Goal: Navigation & Orientation: Find specific page/section

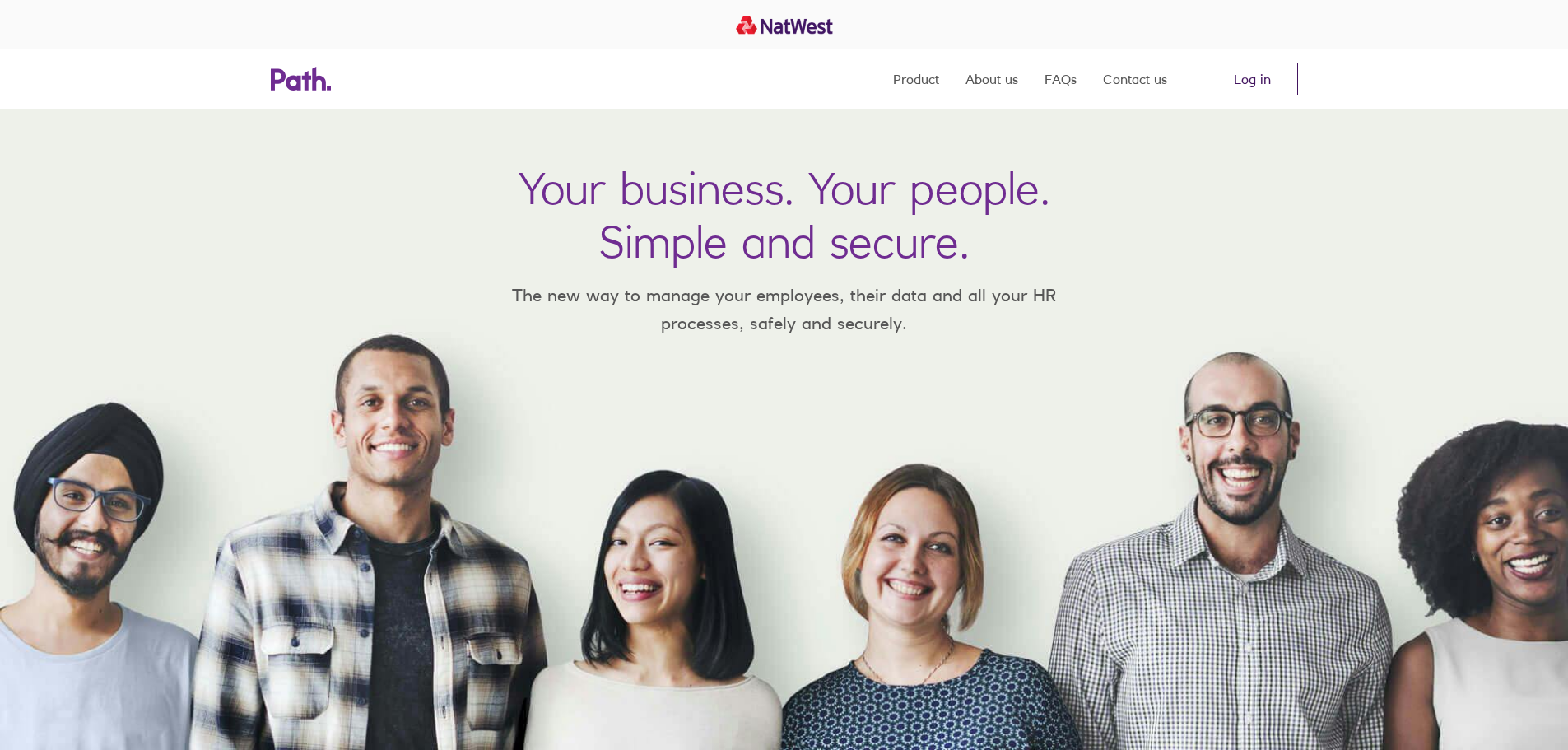
click at [1237, 93] on link "Log in" at bounding box center [1253, 79] width 92 height 33
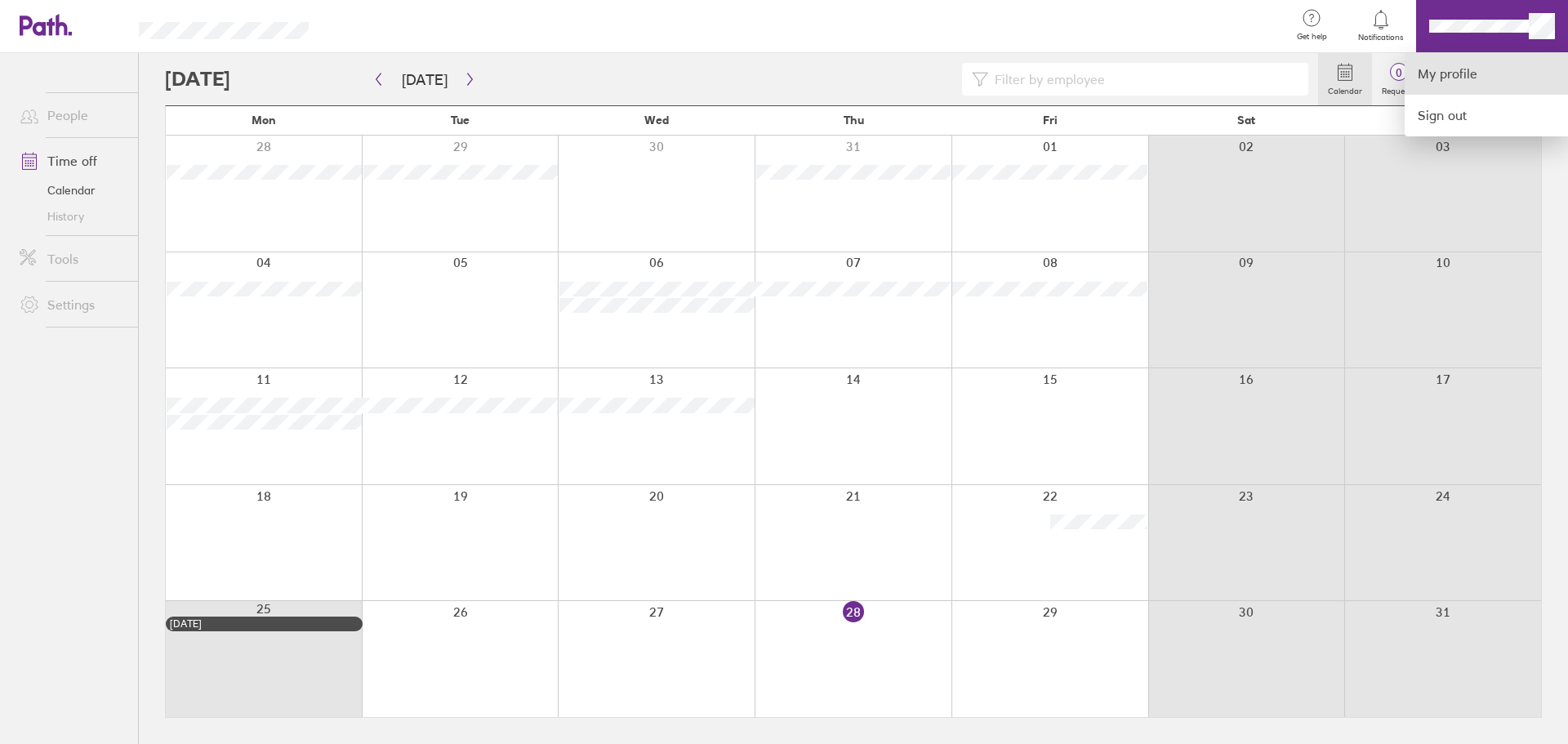
click at [1469, 83] on link "My profile" at bounding box center [1486, 73] width 163 height 41
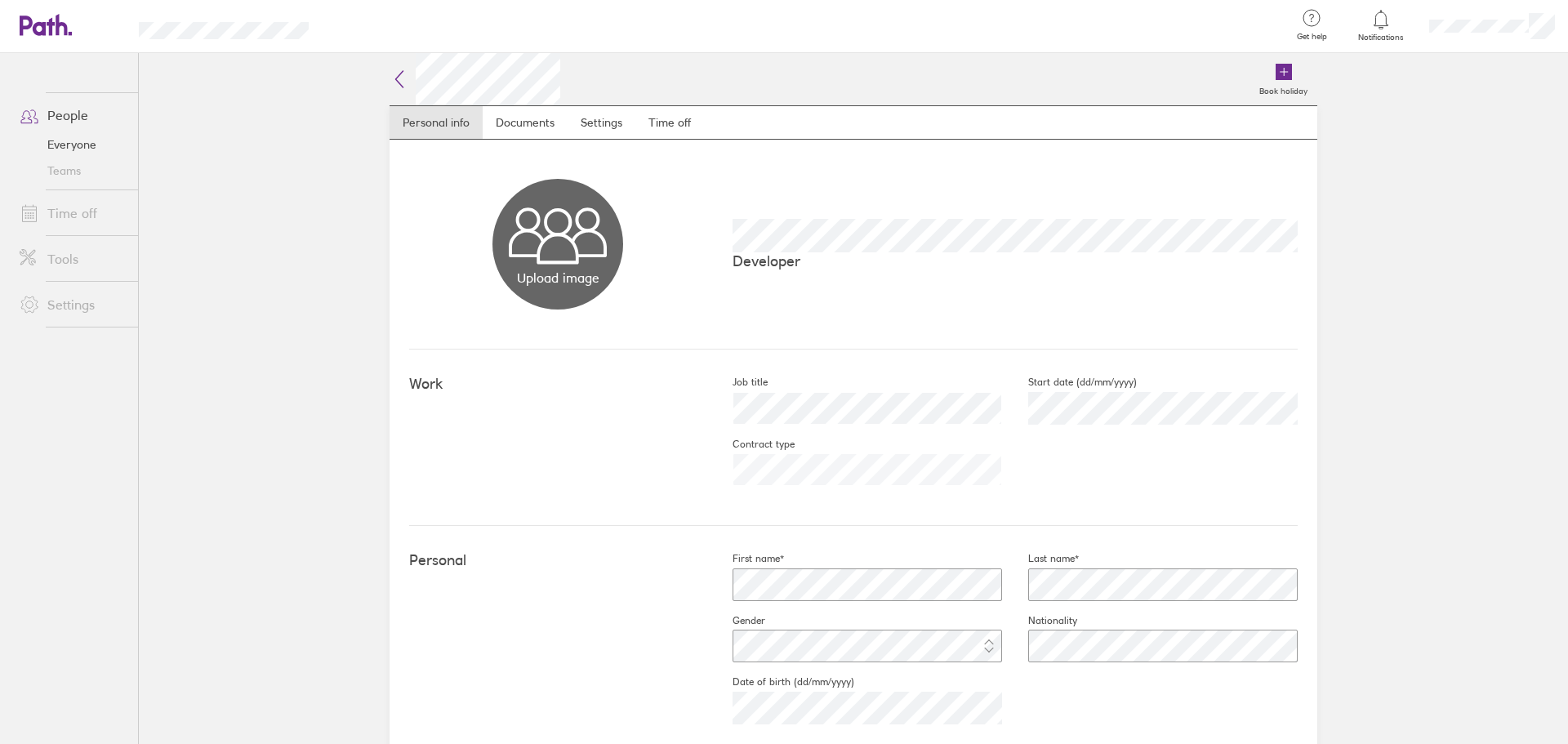
click at [394, 75] on icon at bounding box center [399, 78] width 19 height 19
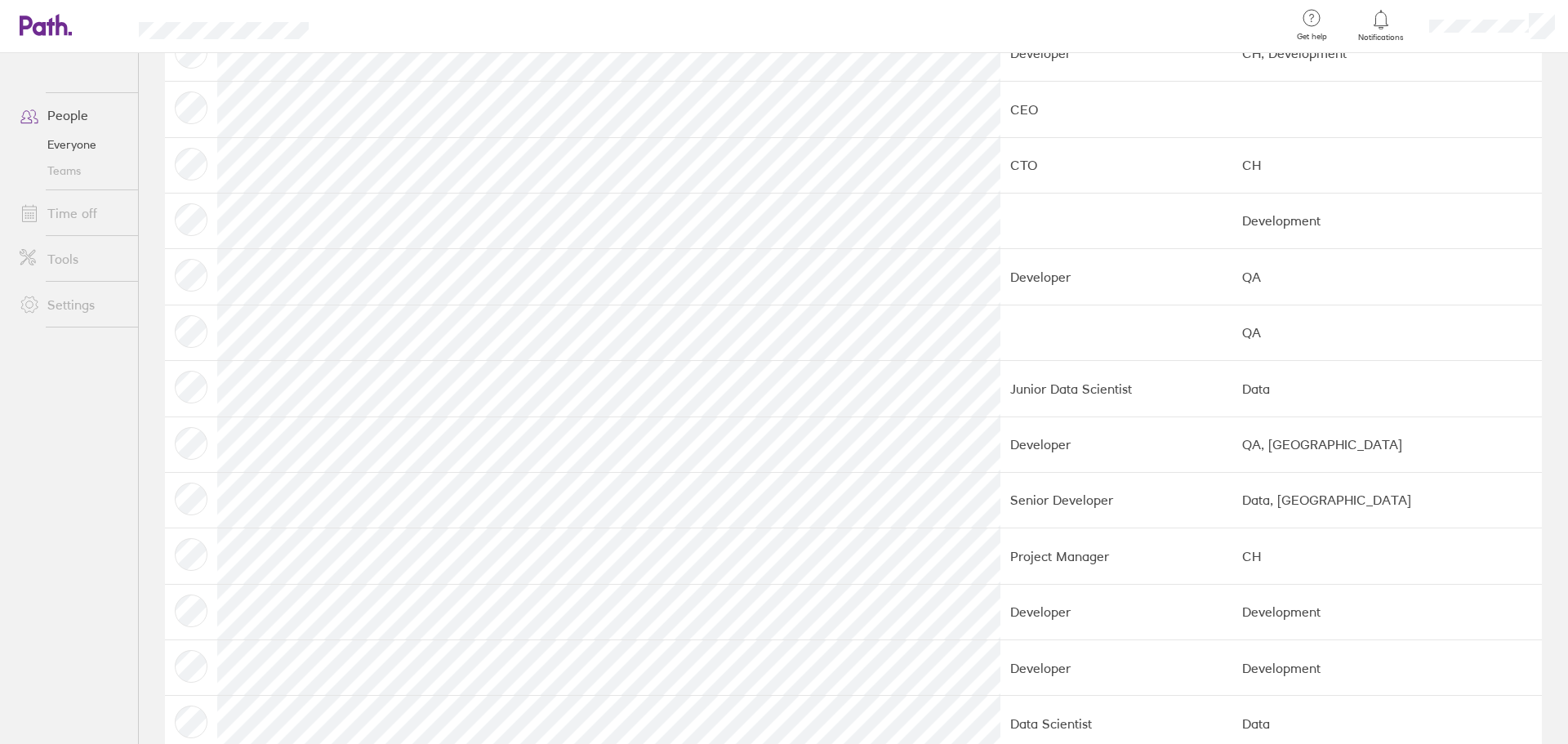
scroll to position [153, 0]
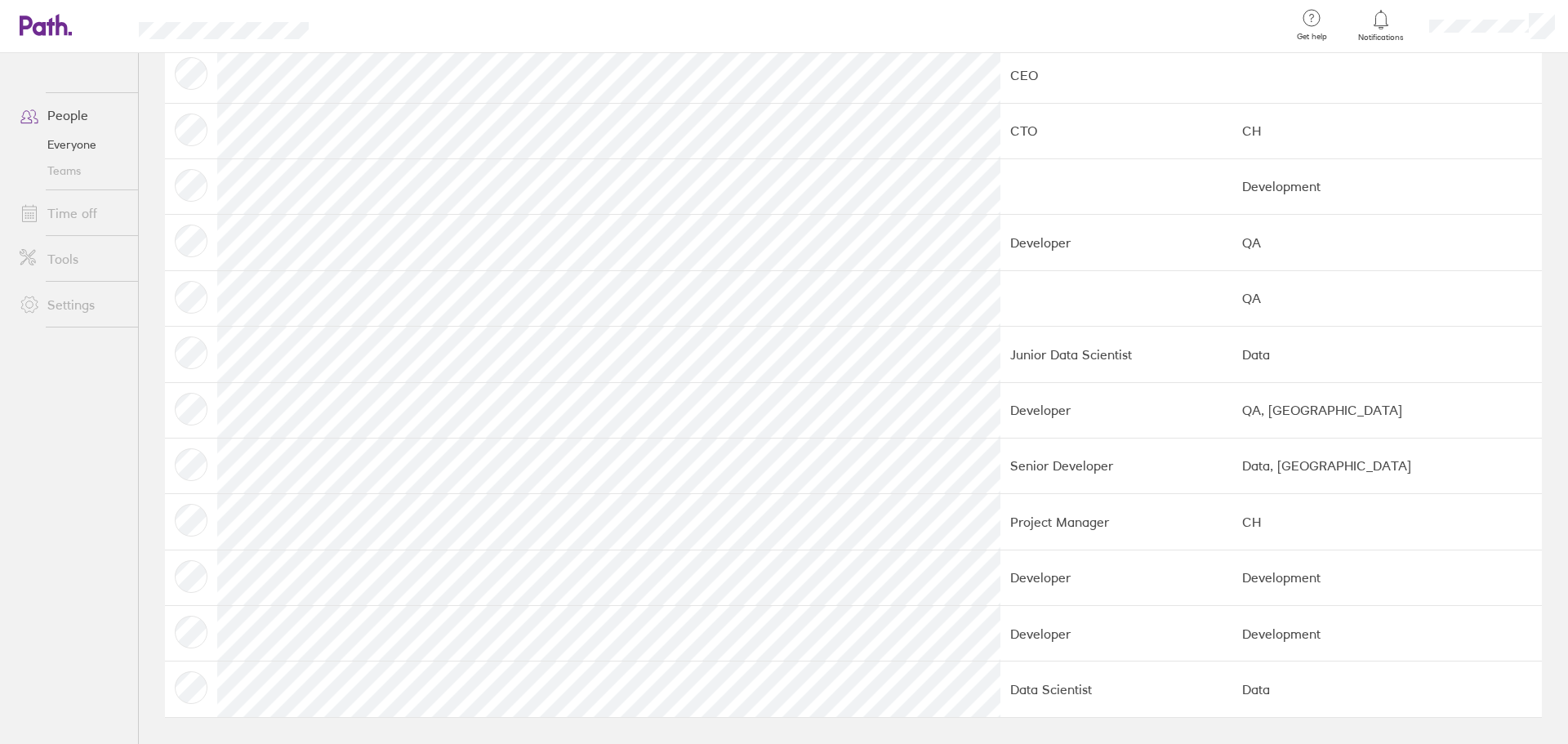
click at [178, 247] on td at bounding box center [191, 243] width 52 height 56
click at [72, 110] on link "People" at bounding box center [72, 115] width 131 height 33
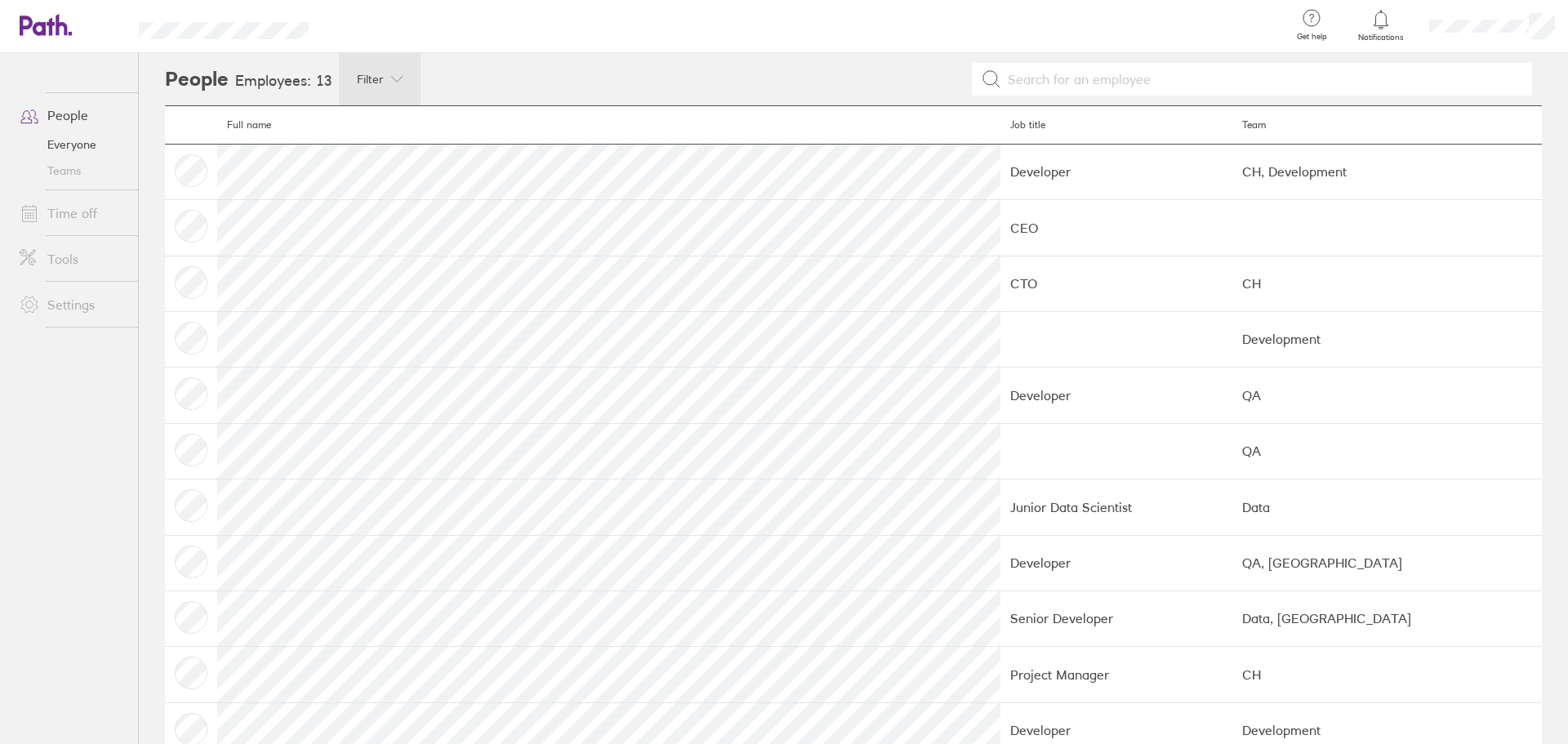
click at [394, 88] on div "Filter" at bounding box center [379, 79] width 82 height 52
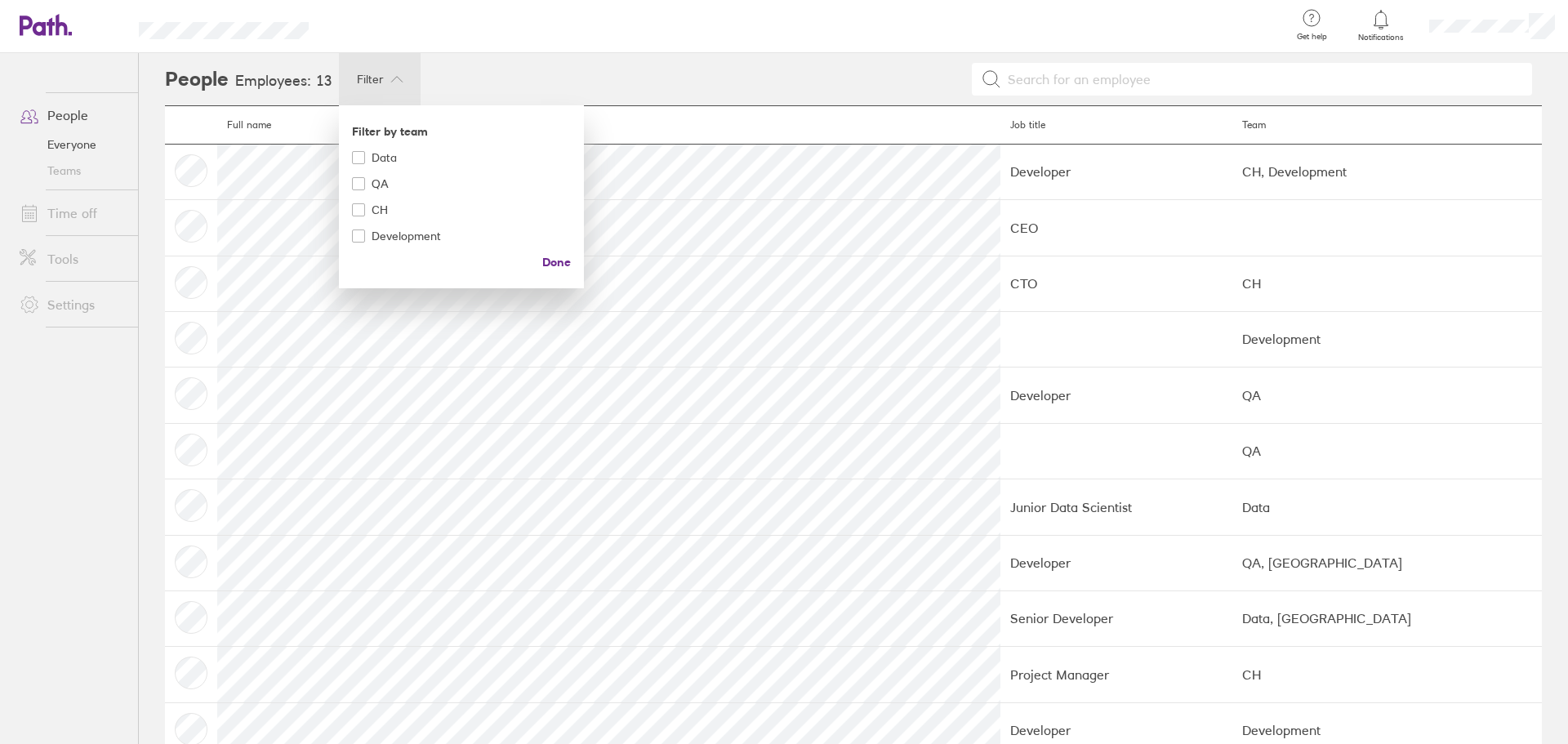
click at [360, 237] on icon at bounding box center [359, 236] width 8 height 8
checkbox input "true"
click at [763, 61] on div at bounding box center [784, 372] width 1568 height 744
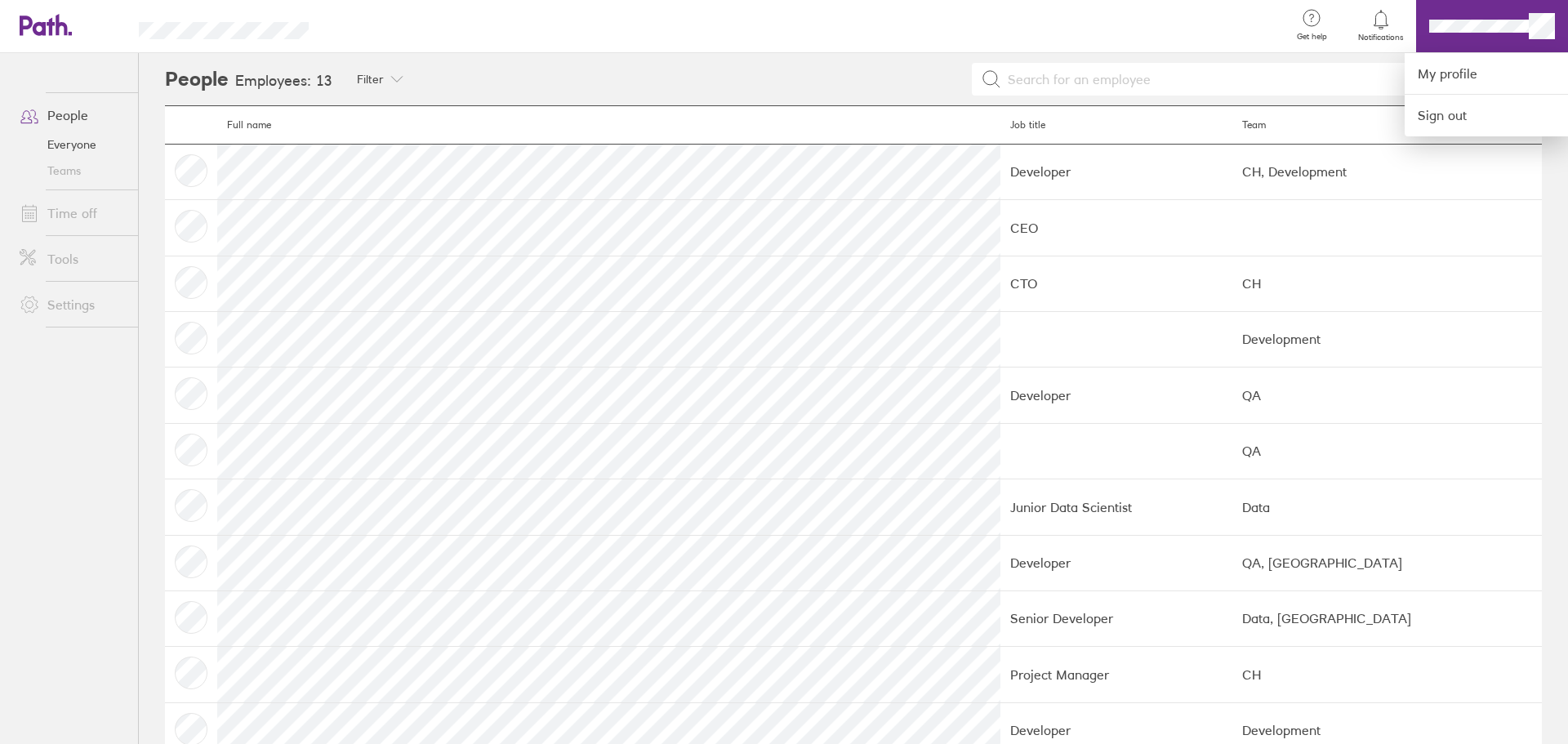
click at [52, 106] on div at bounding box center [784, 372] width 1568 height 744
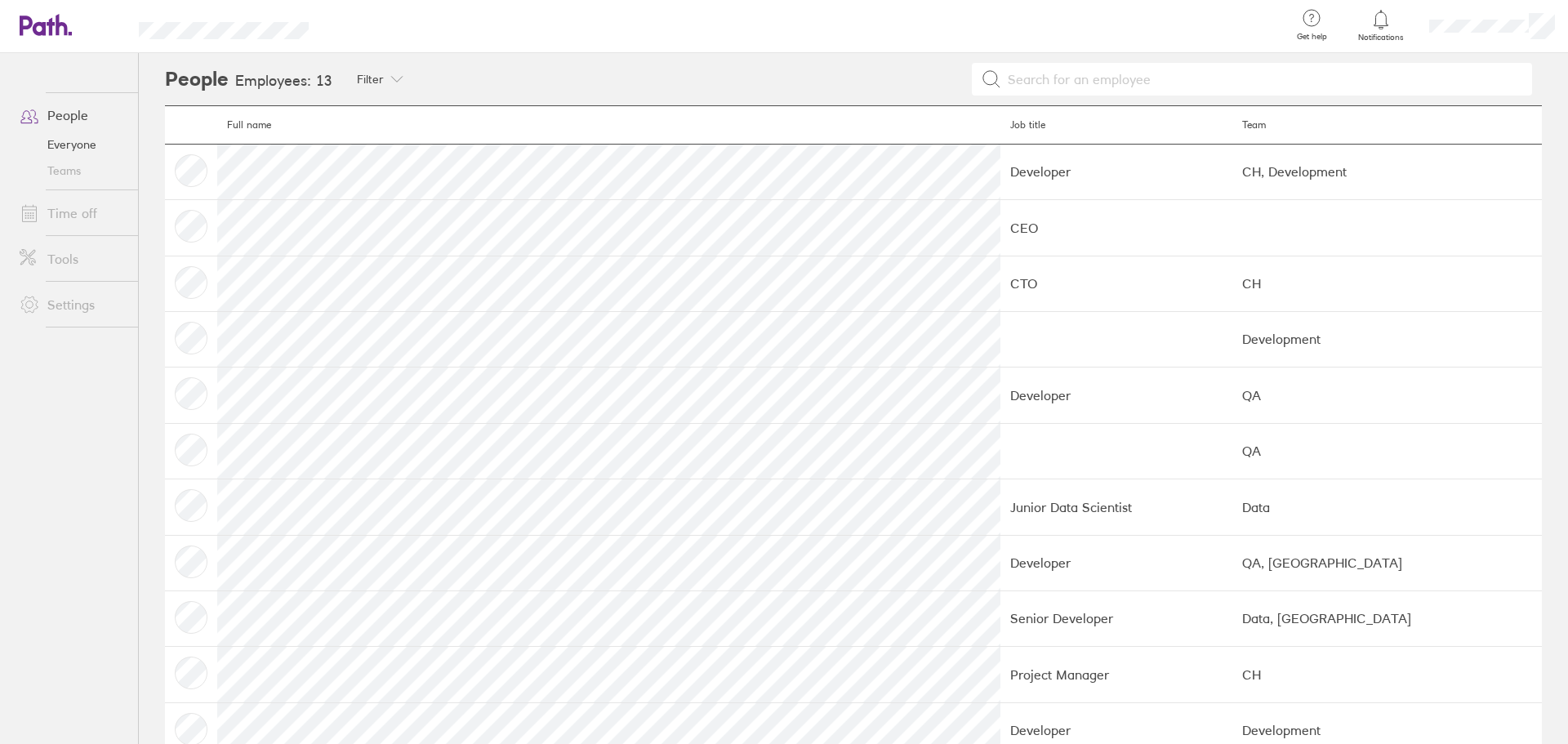
click at [51, 108] on link "People" at bounding box center [72, 115] width 131 height 33
click at [32, 111] on icon at bounding box center [29, 115] width 19 height 19
click at [35, 113] on icon at bounding box center [29, 115] width 19 height 19
click at [40, 113] on span at bounding box center [27, 115] width 40 height 19
click at [69, 154] on link "Everyone" at bounding box center [72, 144] width 131 height 26
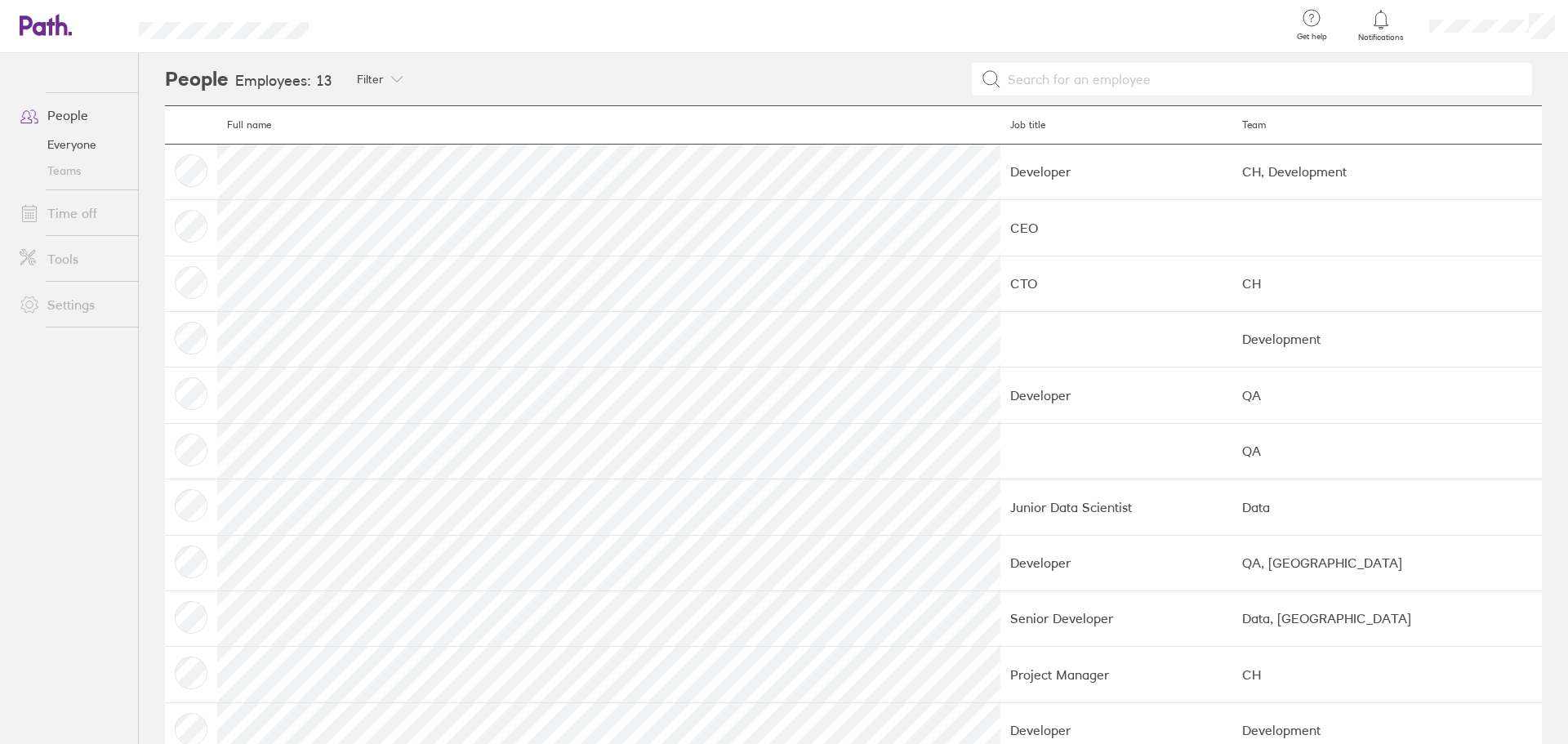
click at [79, 141] on link "Everyone" at bounding box center [72, 144] width 131 height 26
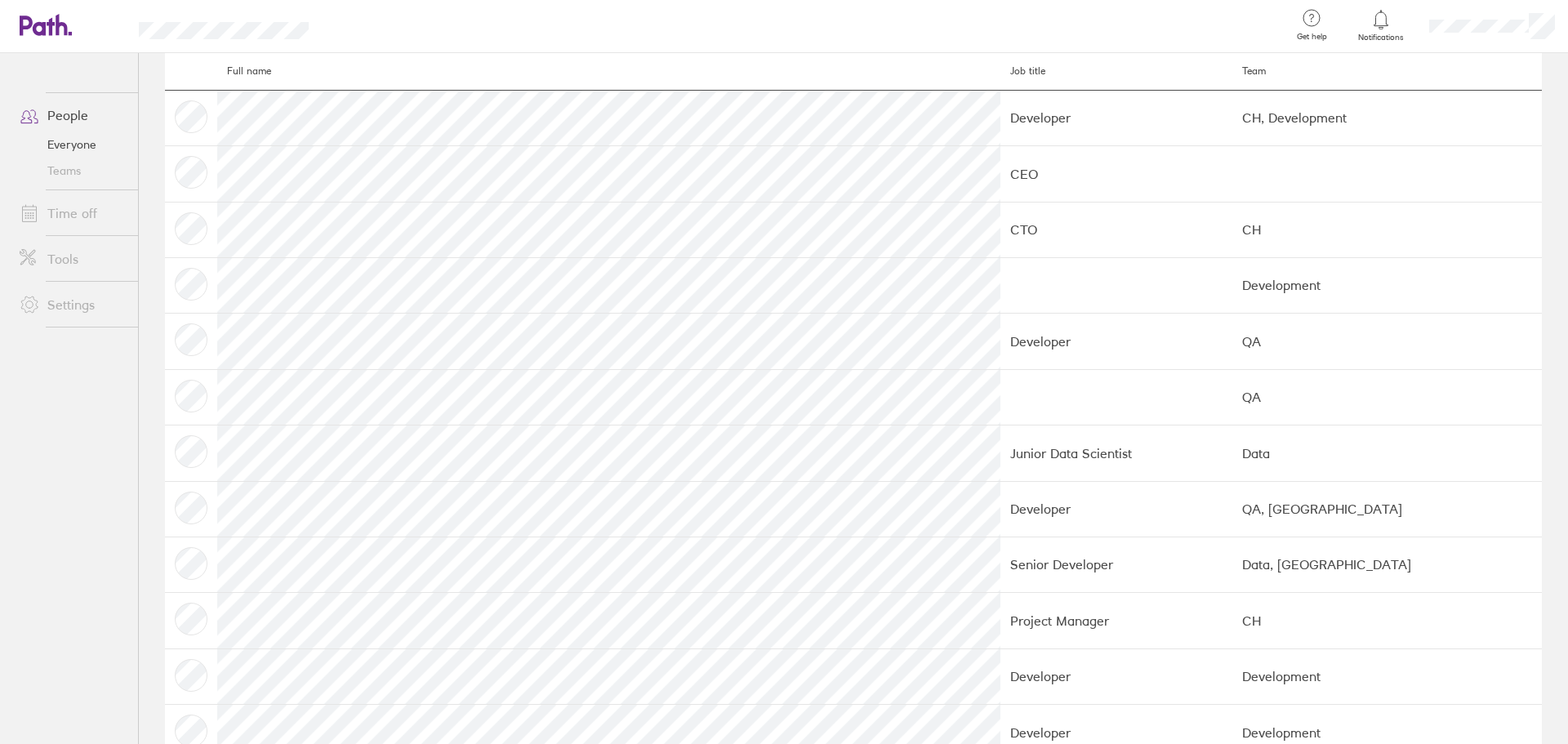
scroll to position [153, 0]
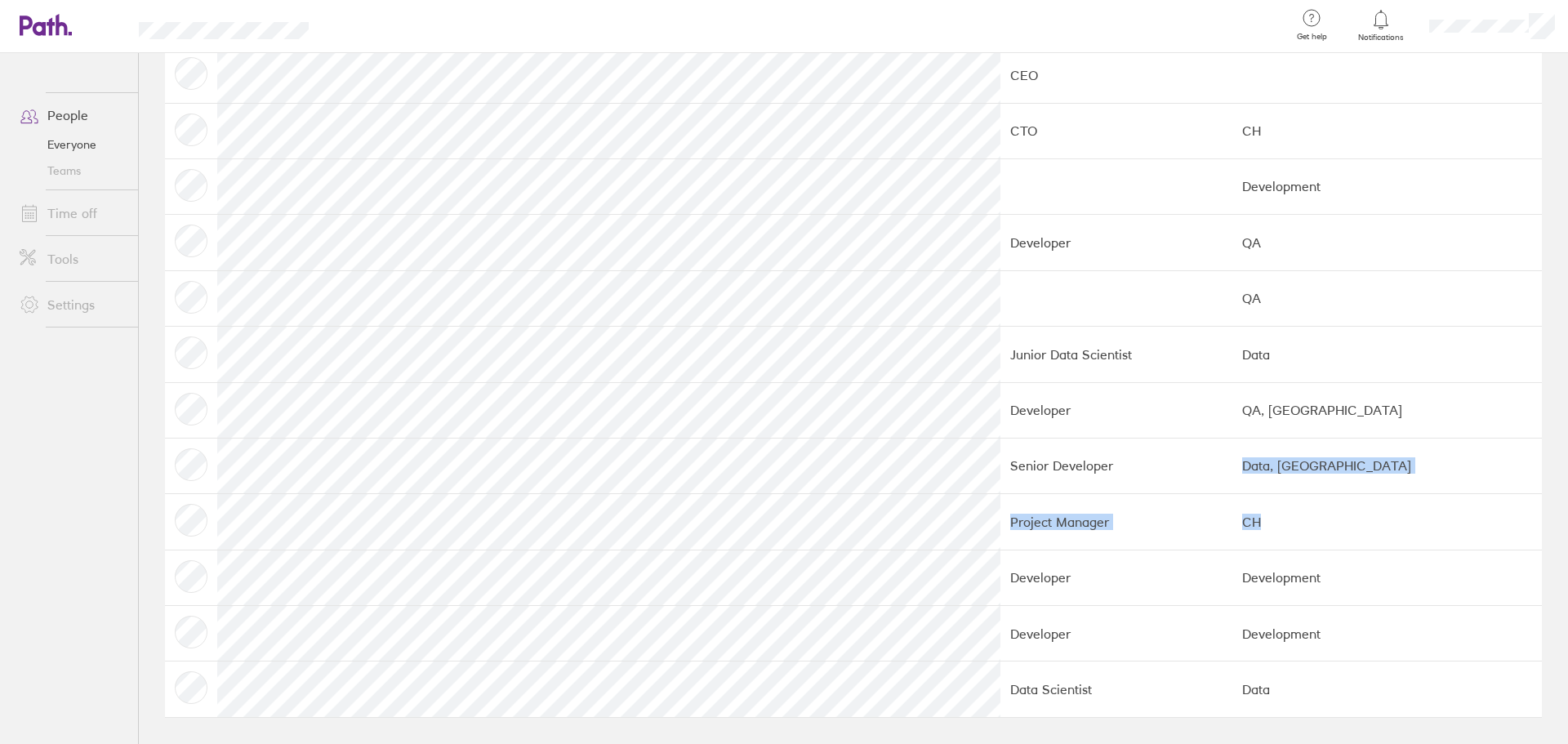
drag, startPoint x: 1148, startPoint y: 471, endPoint x: 1219, endPoint y: 506, distance: 79.2
click at [1219, 506] on tbody "Developer CH, Development CEO CTO CH Development Developer QA QA Junior Data Sc…" at bounding box center [854, 353] width 1377 height 725
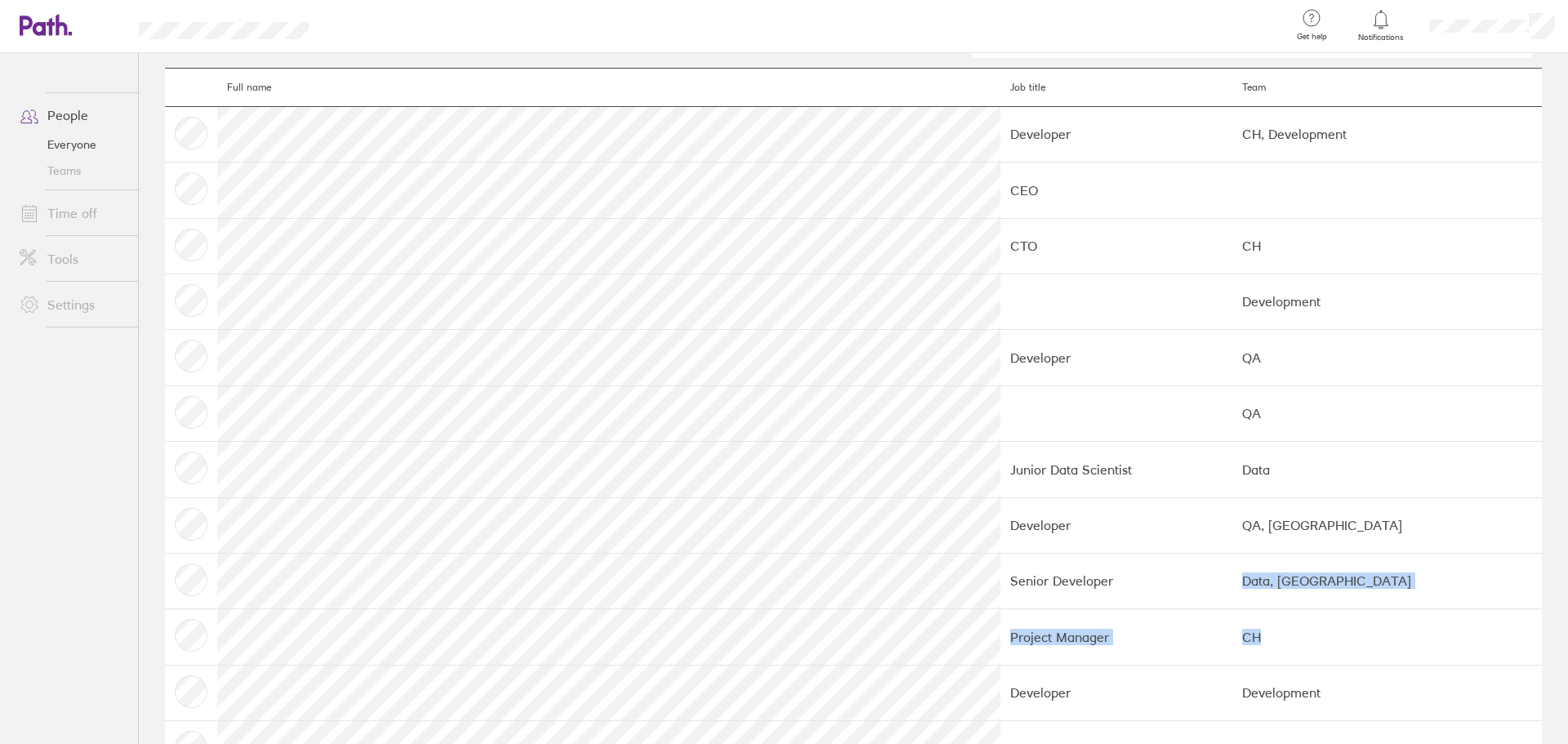
scroll to position [0, 0]
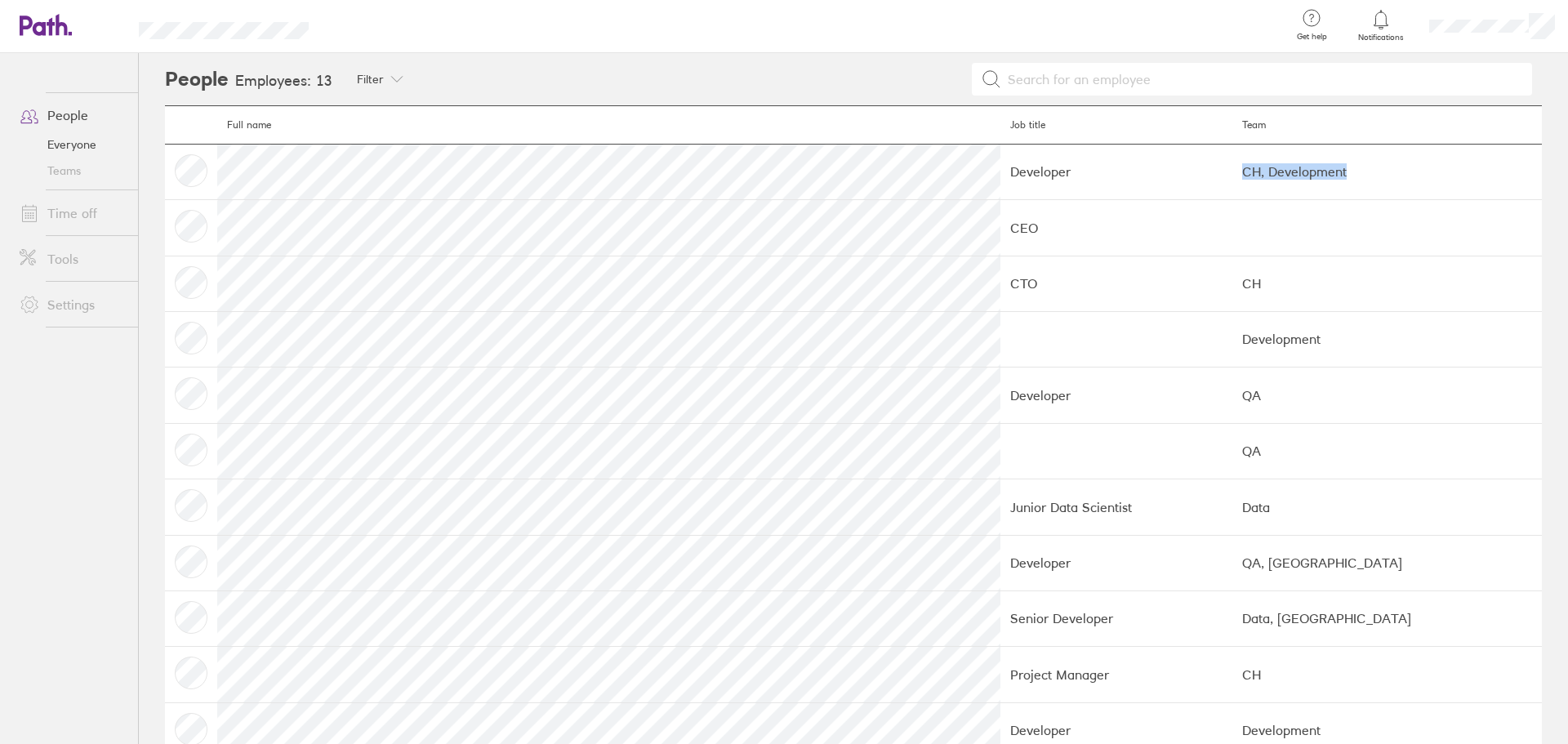
drag, startPoint x: 1144, startPoint y: 172, endPoint x: 1280, endPoint y: 176, distance: 136.1
click at [1280, 176] on td "CH, Development" at bounding box center [1386, 172] width 309 height 56
click at [1282, 176] on td "CH, Development" at bounding box center [1386, 172] width 309 height 56
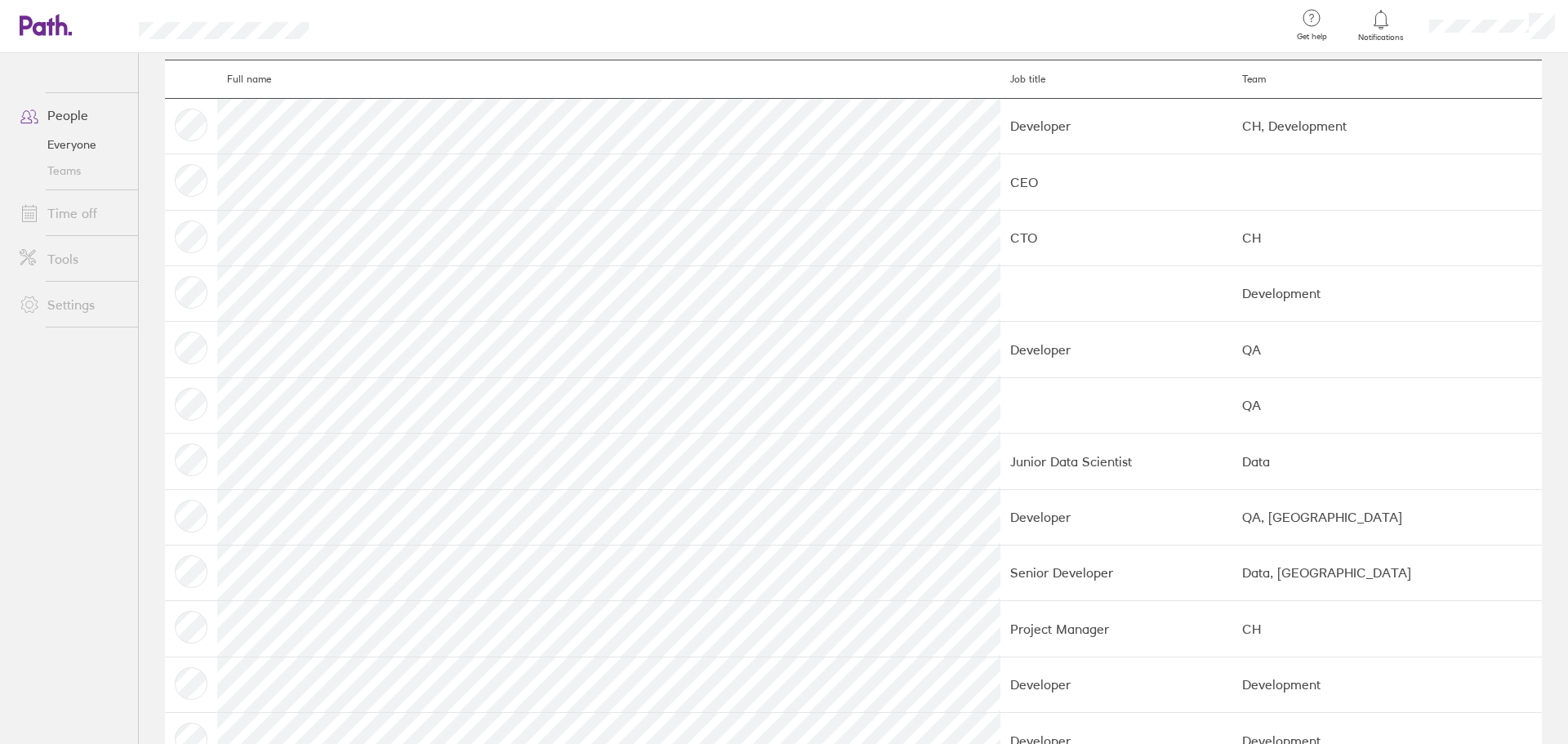
scroll to position [153, 0]
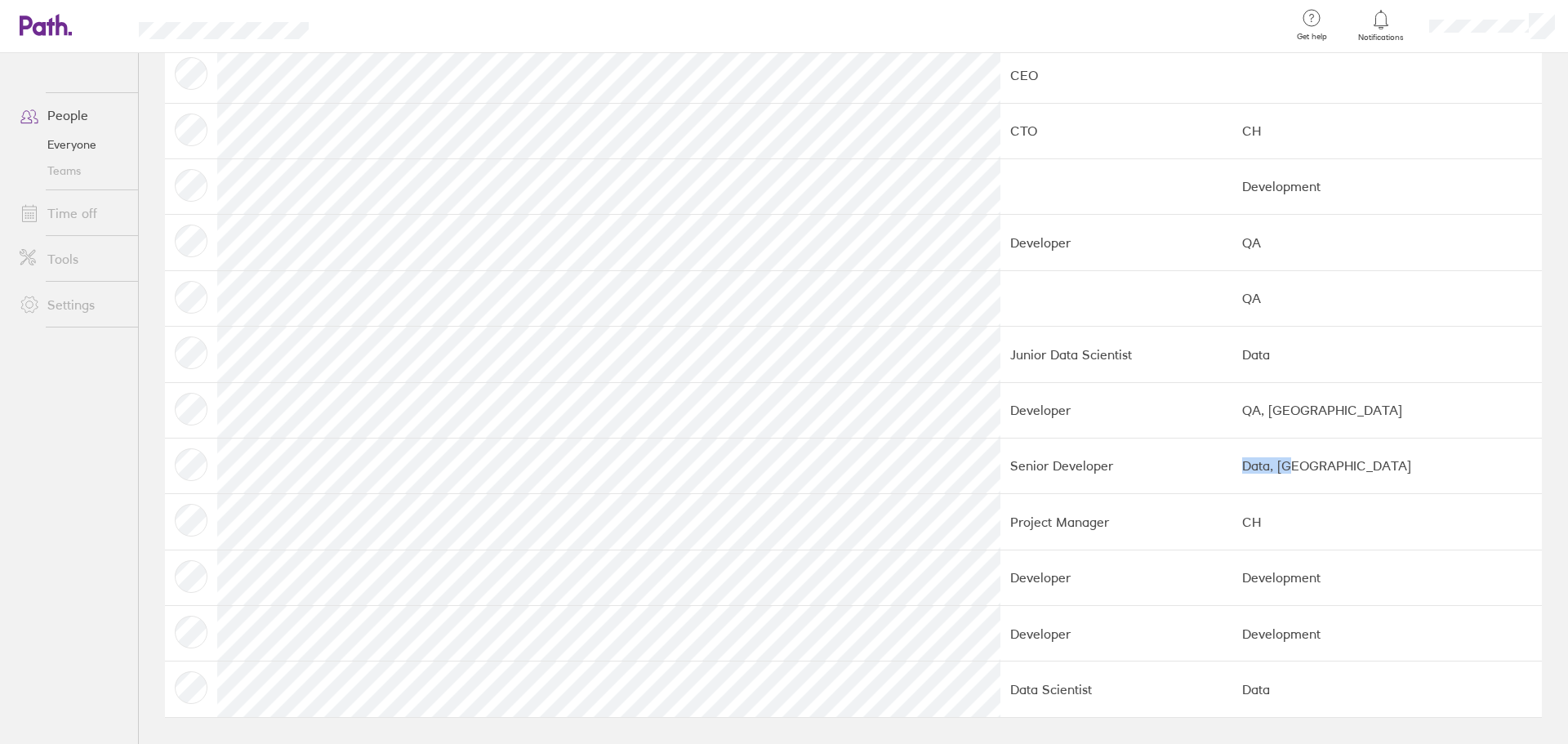
drag, startPoint x: 1226, startPoint y: 465, endPoint x: 1135, endPoint y: 467, distance: 91.0
click at [1135, 467] on tr "Senior Developer Data, CH" at bounding box center [854, 465] width 1377 height 56
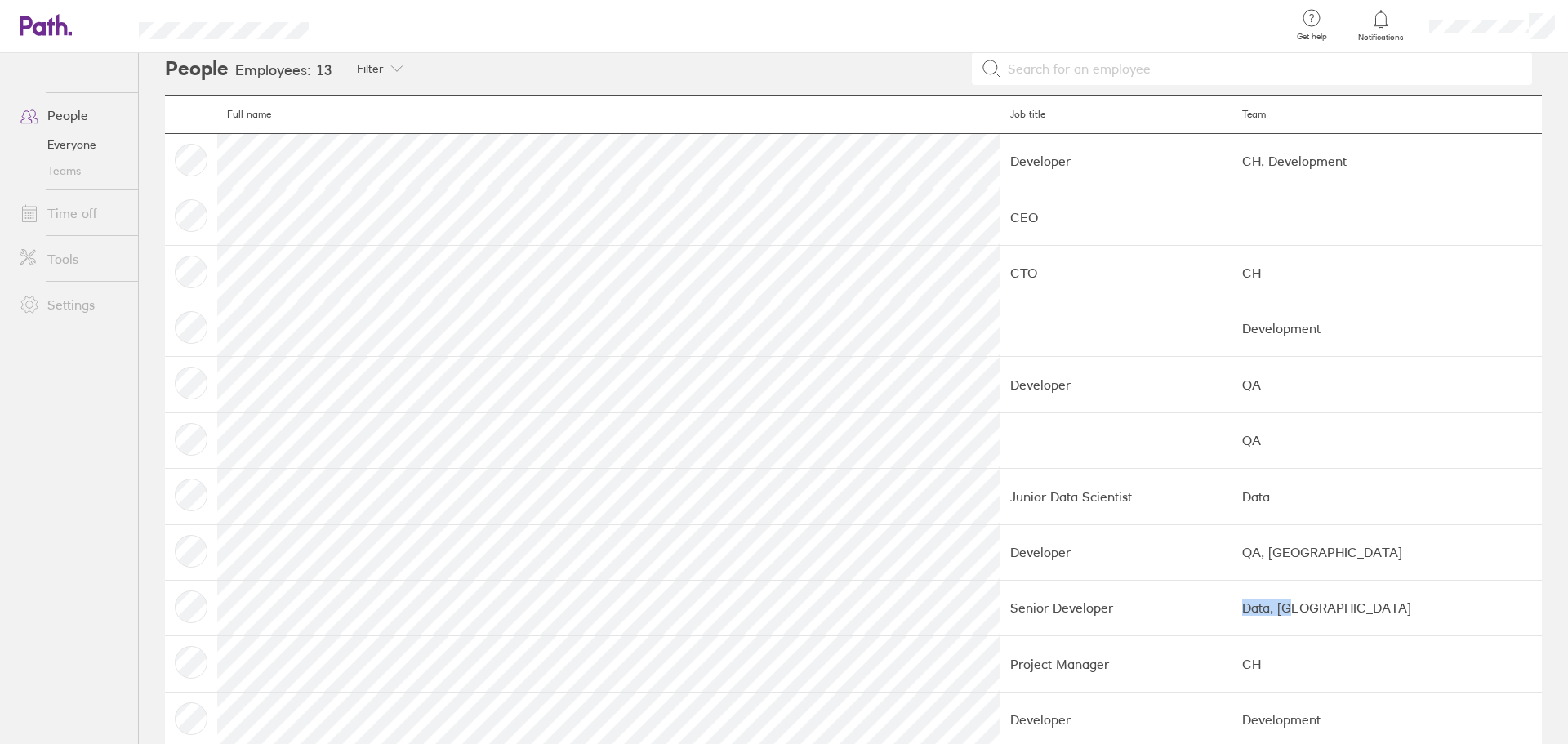
scroll to position [0, 0]
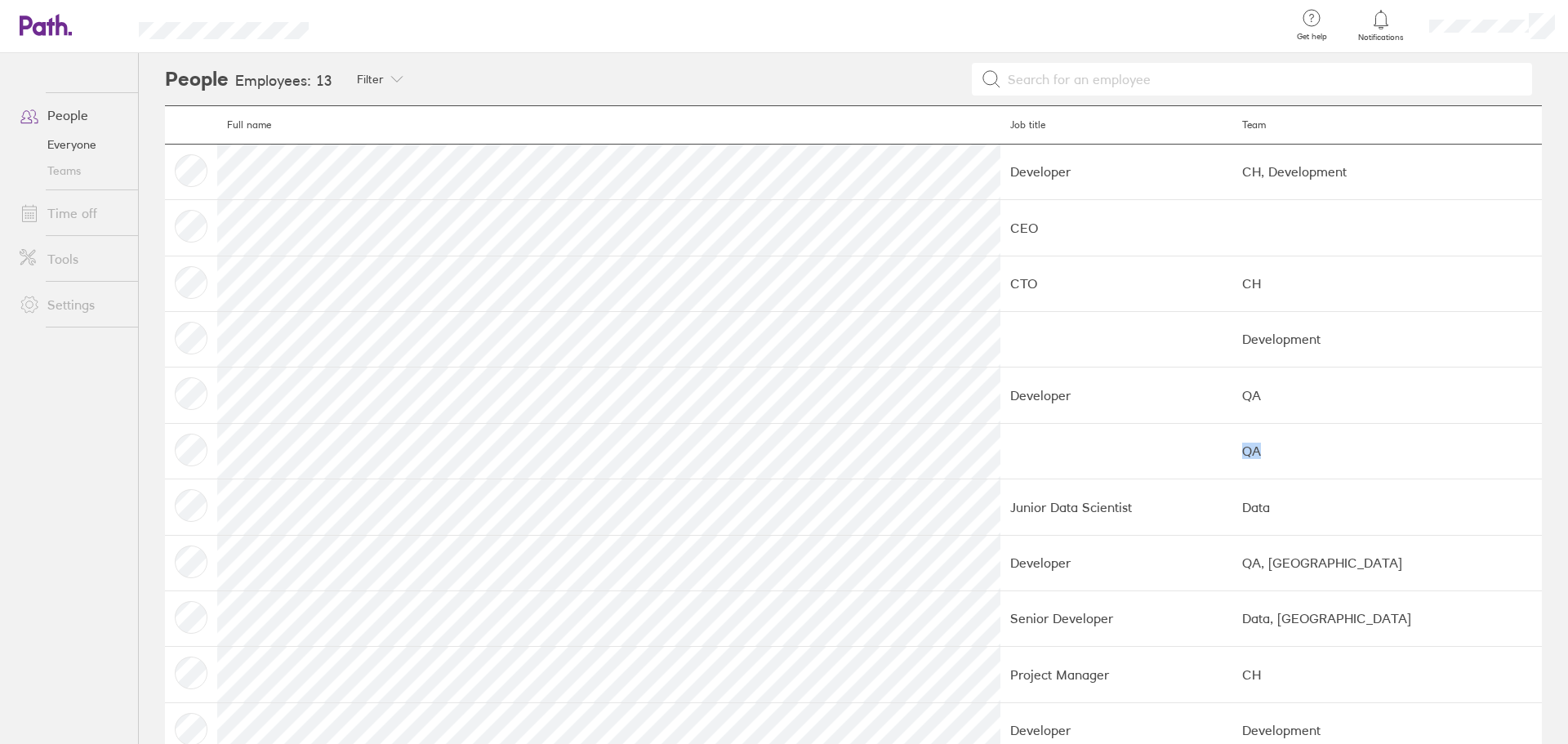
click at [507, 451] on tr "QA" at bounding box center [854, 451] width 1377 height 56
drag, startPoint x: 1283, startPoint y: 461, endPoint x: 1330, endPoint y: 274, distance: 192.8
click at [1330, 274] on tr "CTO CH" at bounding box center [854, 283] width 1377 height 56
click at [1330, 274] on td "CH" at bounding box center [1386, 283] width 309 height 56
